Goal: Information Seeking & Learning: Understand process/instructions

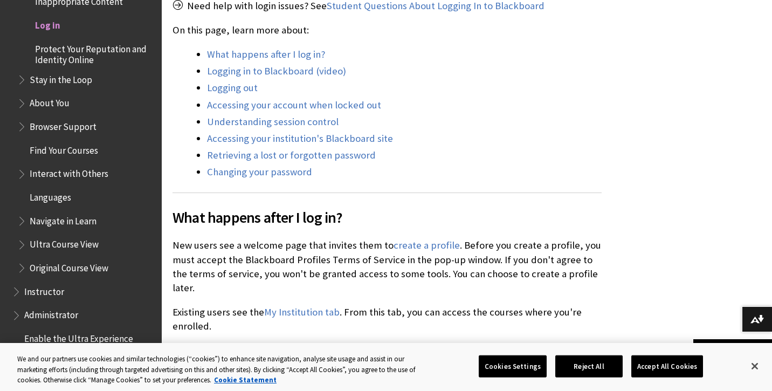
scroll to position [460, 0]
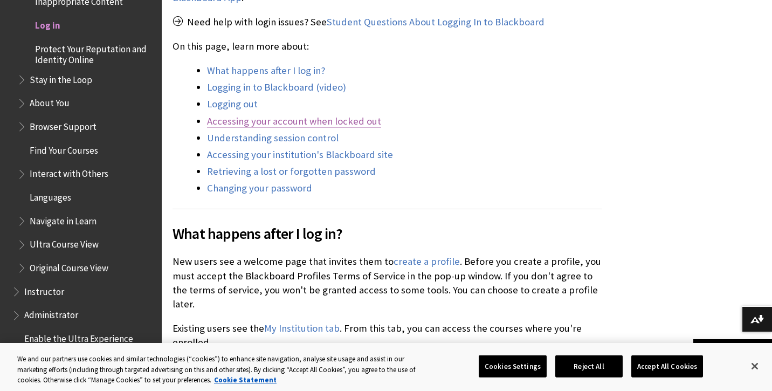
click at [319, 126] on link "Accessing your account when locked out" at bounding box center [294, 121] width 174 height 13
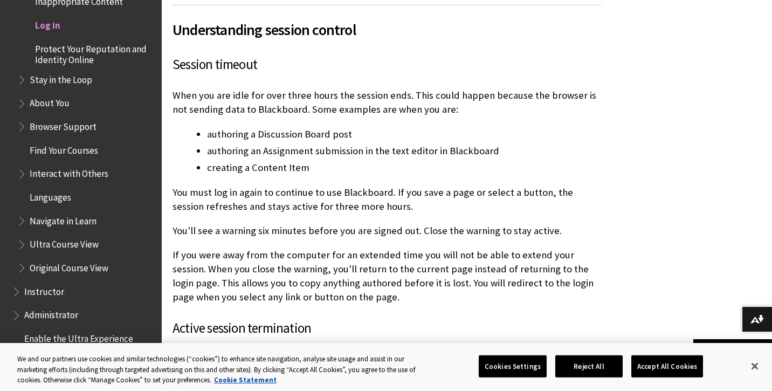
scroll to position [1552, 0]
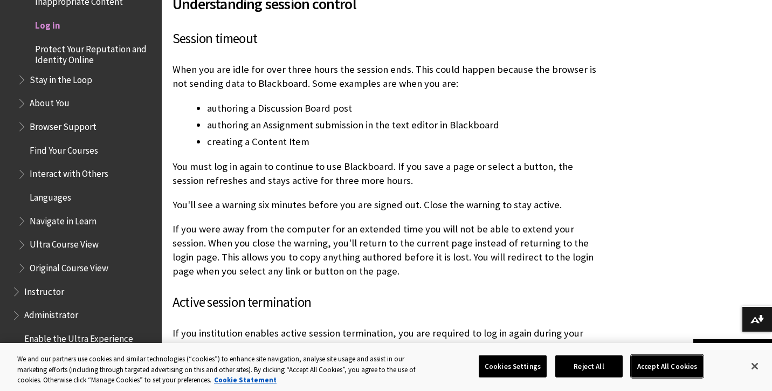
click at [673, 363] on button "Accept All Cookies" at bounding box center [667, 366] width 72 height 23
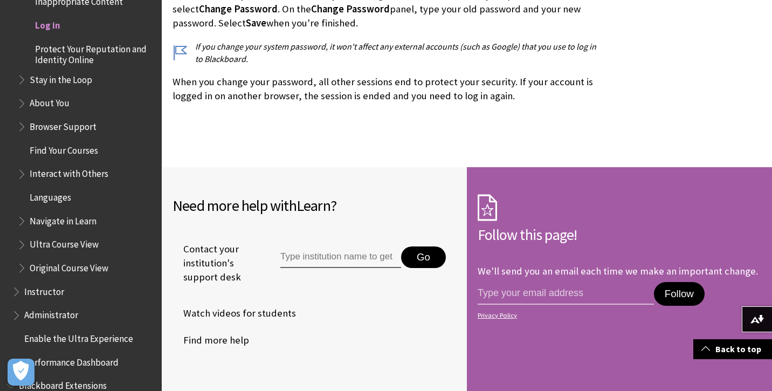
scroll to position [2765, 0]
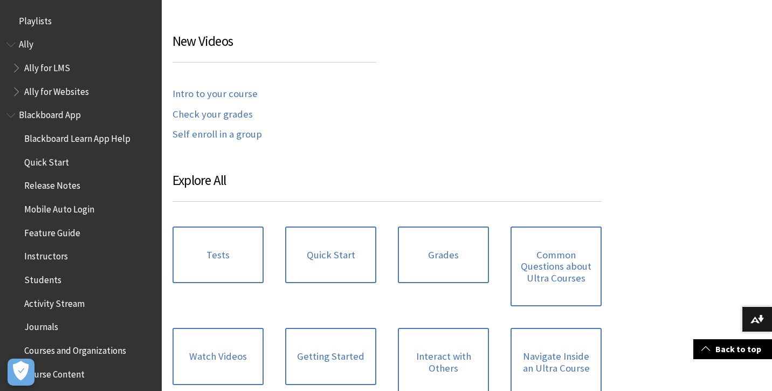
scroll to position [568, 0]
